Goal: Information Seeking & Learning: Understand process/instructions

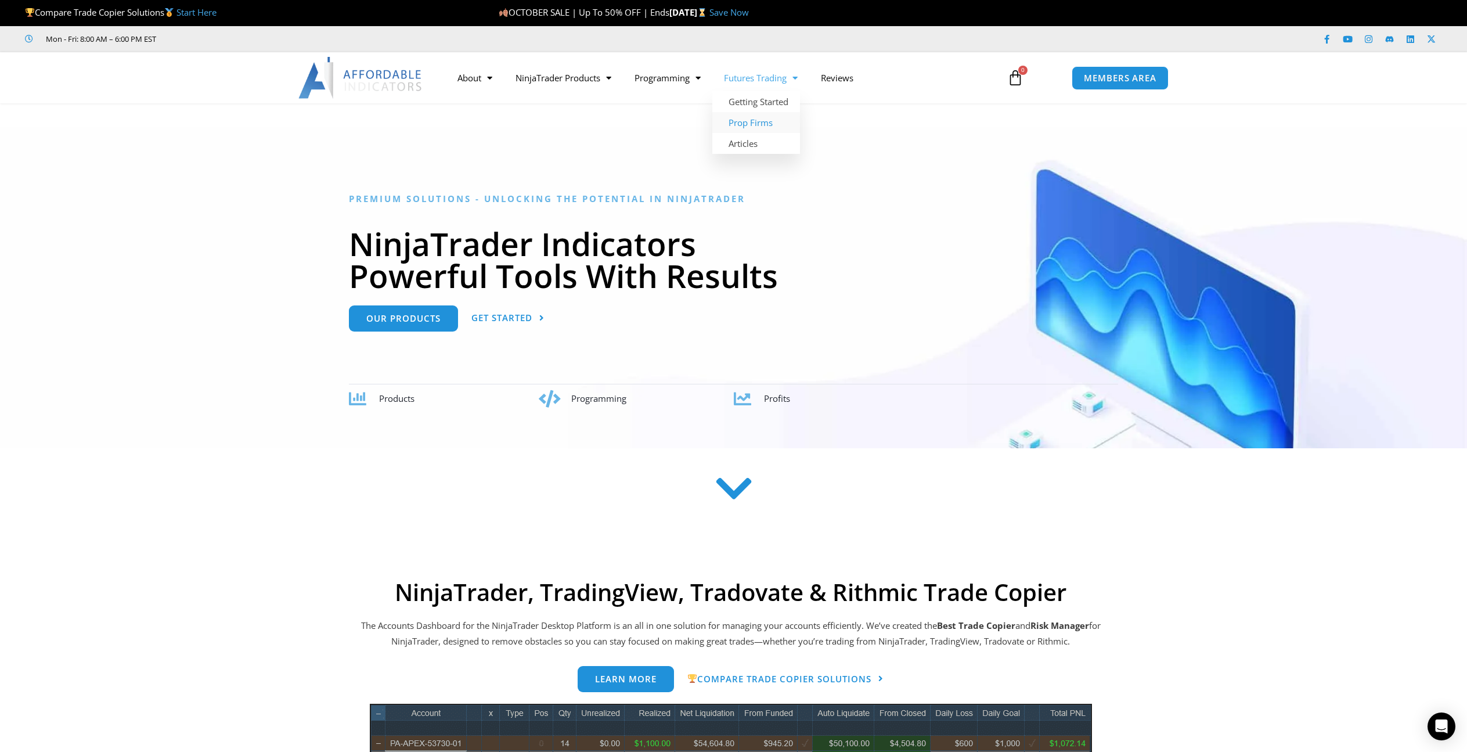
click at [752, 122] on link "Prop Firms" at bounding box center [756, 122] width 88 height 21
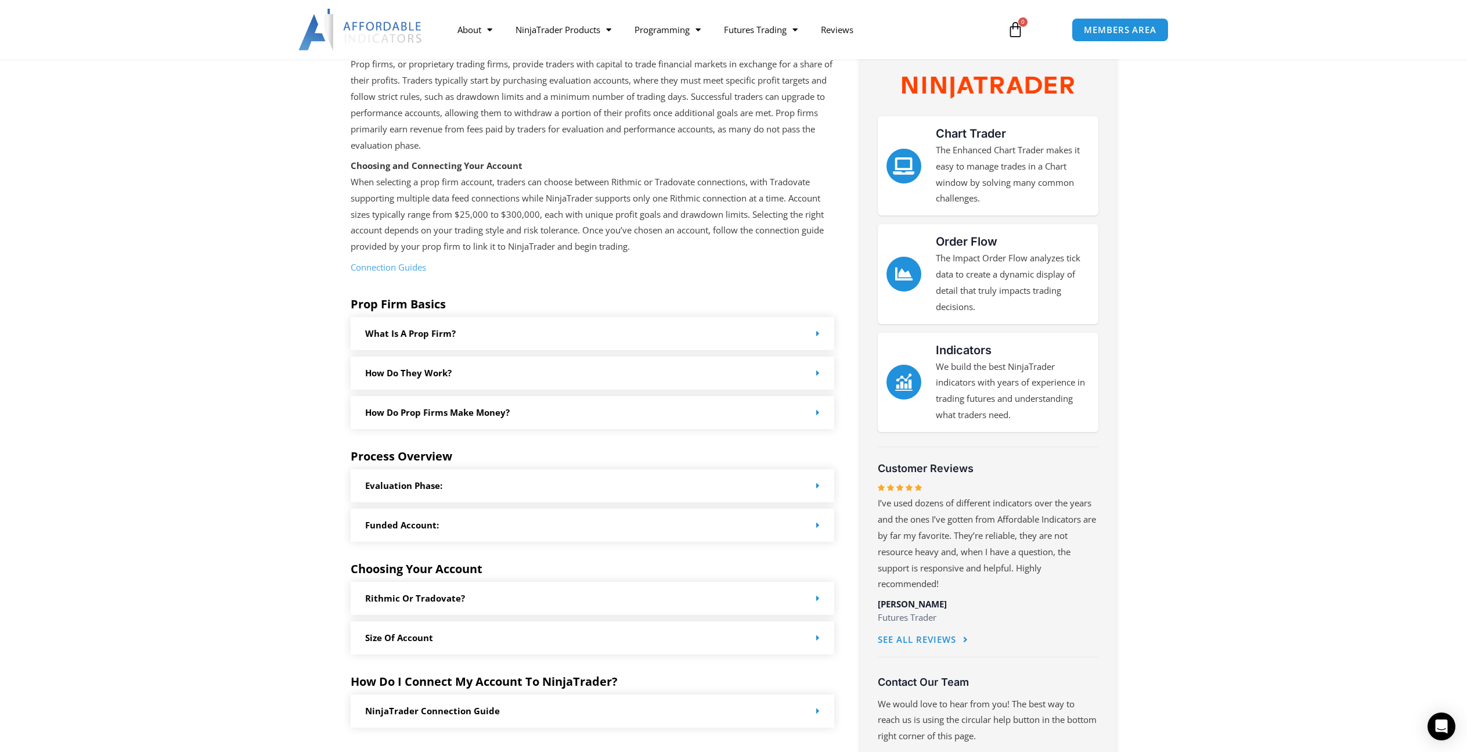
scroll to position [387, 0]
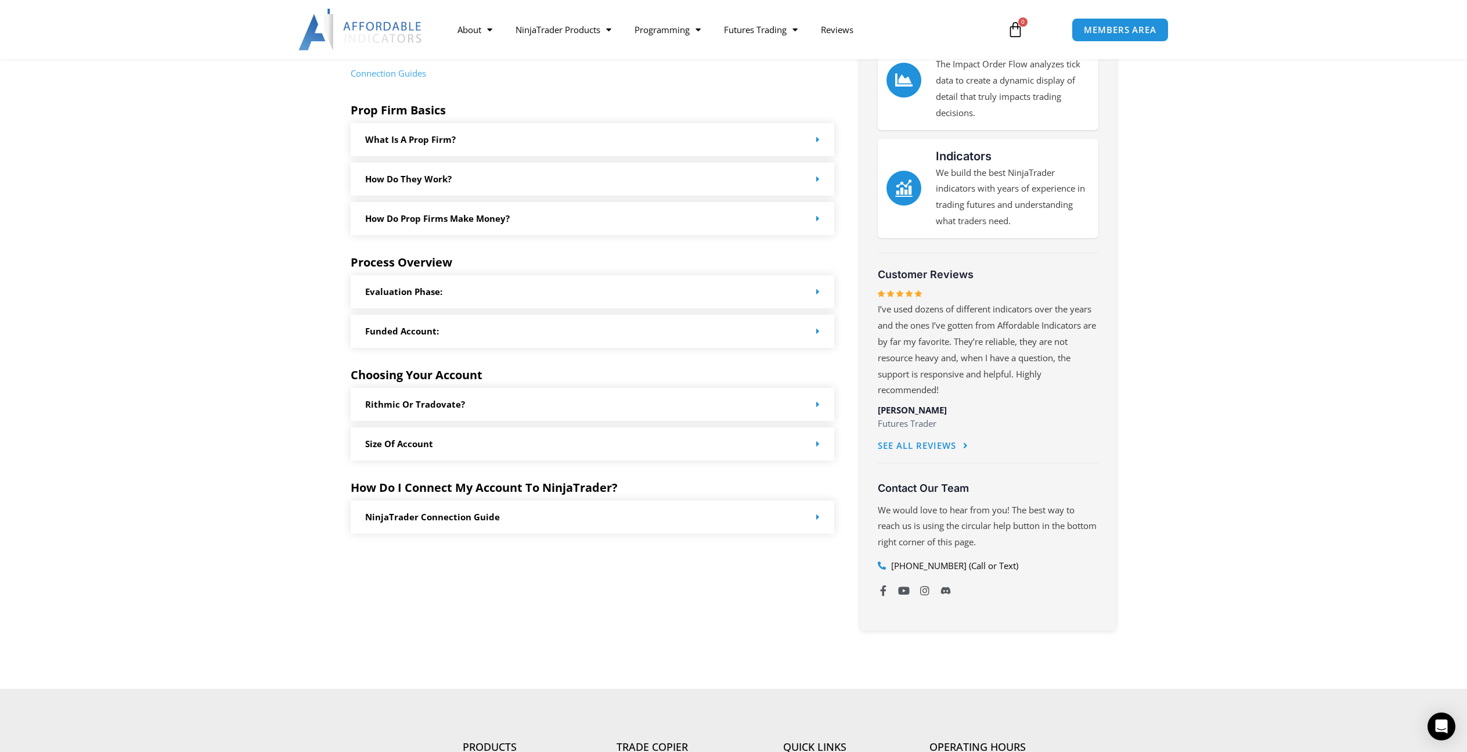
click at [477, 518] on link "NinjaTrader Connection Guide" at bounding box center [432, 517] width 135 height 12
click at [422, 578] on link "Connection Guide" at bounding box center [406, 578] width 71 height 12
